Goal: Register for event/course

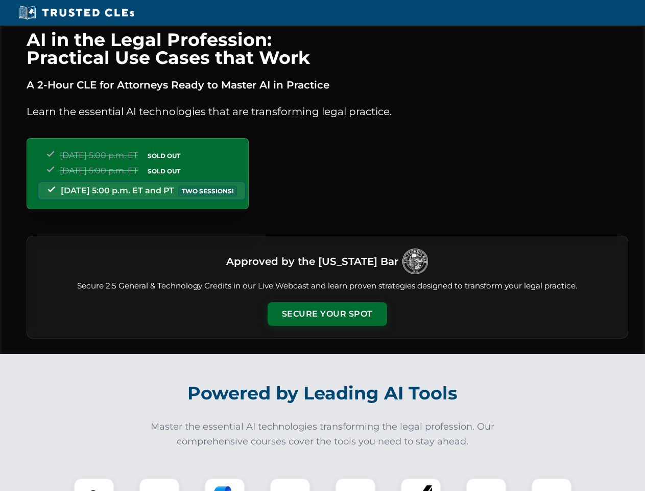
click at [327, 314] on button "Secure Your Spot" at bounding box center [328, 314] width 120 height 24
click at [94, 484] on img at bounding box center [94, 498] width 30 height 30
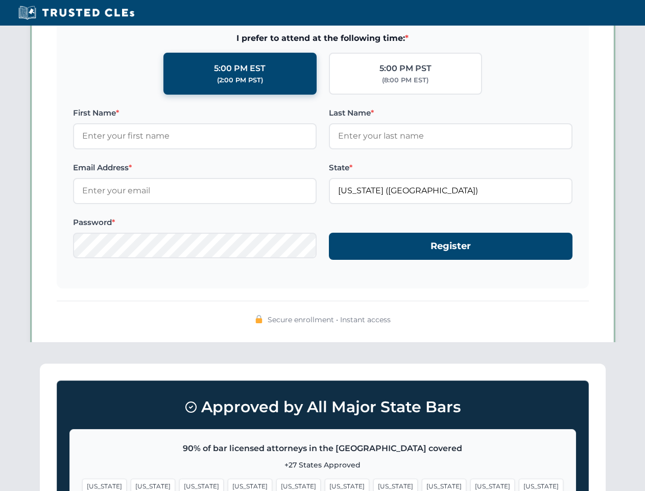
click at [374, 484] on span "[US_STATE]" at bounding box center [396, 485] width 44 height 15
click at [471, 484] on span "[US_STATE]" at bounding box center [493, 485] width 44 height 15
